Goal: Information Seeking & Learning: Learn about a topic

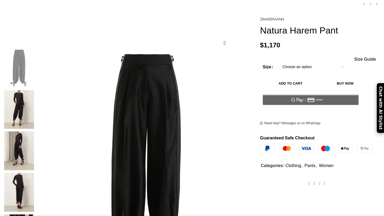
scroll to position [60, 0]
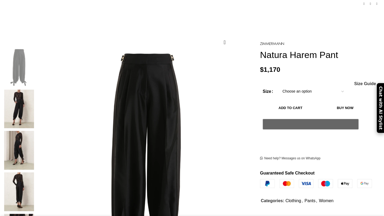
click at [35, 94] on img at bounding box center [19, 109] width 33 height 39
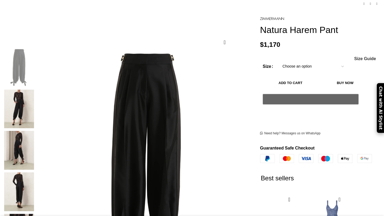
click at [35, 90] on img at bounding box center [19, 109] width 33 height 39
click at [35, 92] on img at bounding box center [19, 109] width 33 height 39
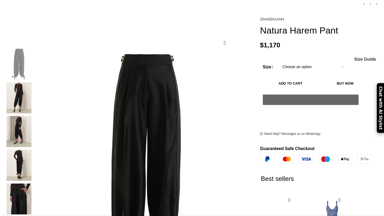
click at [35, 97] on img "2 / 6" at bounding box center [19, 98] width 33 height 31
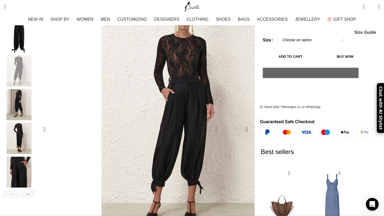
scroll to position [88, 0]
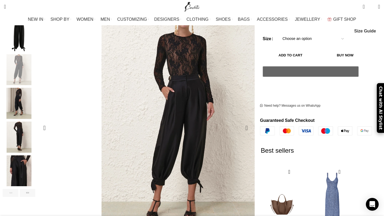
click at [95, 76] on img "2 / 6" at bounding box center [196, 134] width 266 height 346
click at [124, 77] on img "2 / 6" at bounding box center [180, 133] width 266 height 346
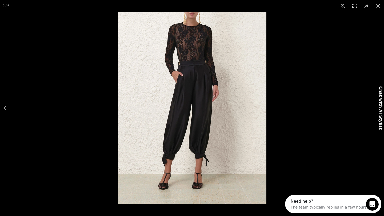
scroll to position [0, 0]
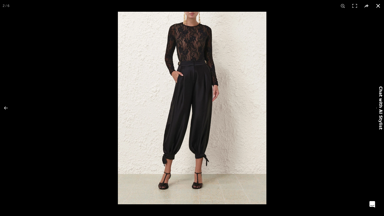
click at [322, 96] on div at bounding box center [310, 120] width 384 height 216
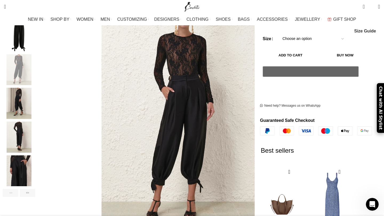
click at [35, 134] on img "4 / 6" at bounding box center [19, 137] width 33 height 31
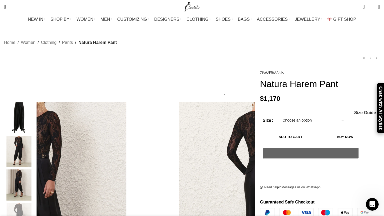
scroll to position [6, 0]
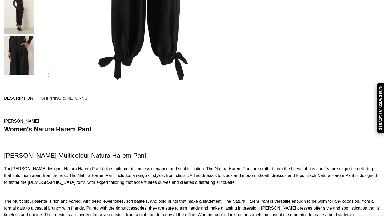
scroll to position [246, 0]
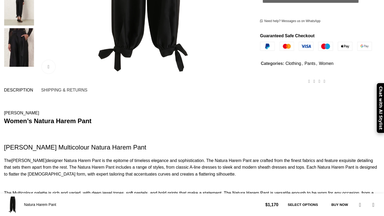
click at [215, 178] on p at bounding box center [192, 181] width 376 height 7
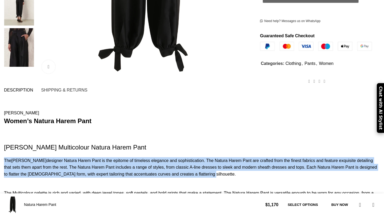
drag, startPoint x: 212, startPoint y: 126, endPoint x: 20, endPoint y: 111, distance: 192.8
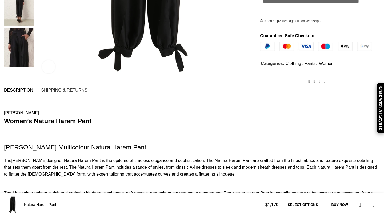
click at [184, 157] on div "The [PERSON_NAME] designer Natura Harem Pant is the epitome of timeless eleganc…" at bounding box center [192, 167] width 376 height 21
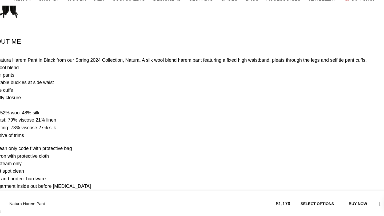
scroll to position [585, 0]
drag, startPoint x: 81, startPoint y: 87, endPoint x: 25, endPoint y: 48, distance: 68.2
click at [25, 48] on div "Home Women Clothing Pants [GEOGRAPHIC_DATA] Natura Linen Jacket $ 1,777 Back to…" at bounding box center [192, 159] width 384 height 1436
copy div "The Natura Harem Pant in Black from our Spring 2024 Collection, Natura. A silk …"
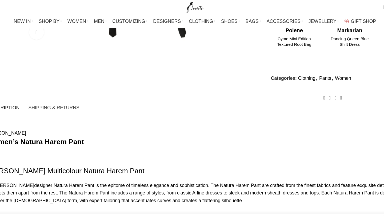
scroll to position [0, 449]
